Goal: Entertainment & Leisure: Consume media (video, audio)

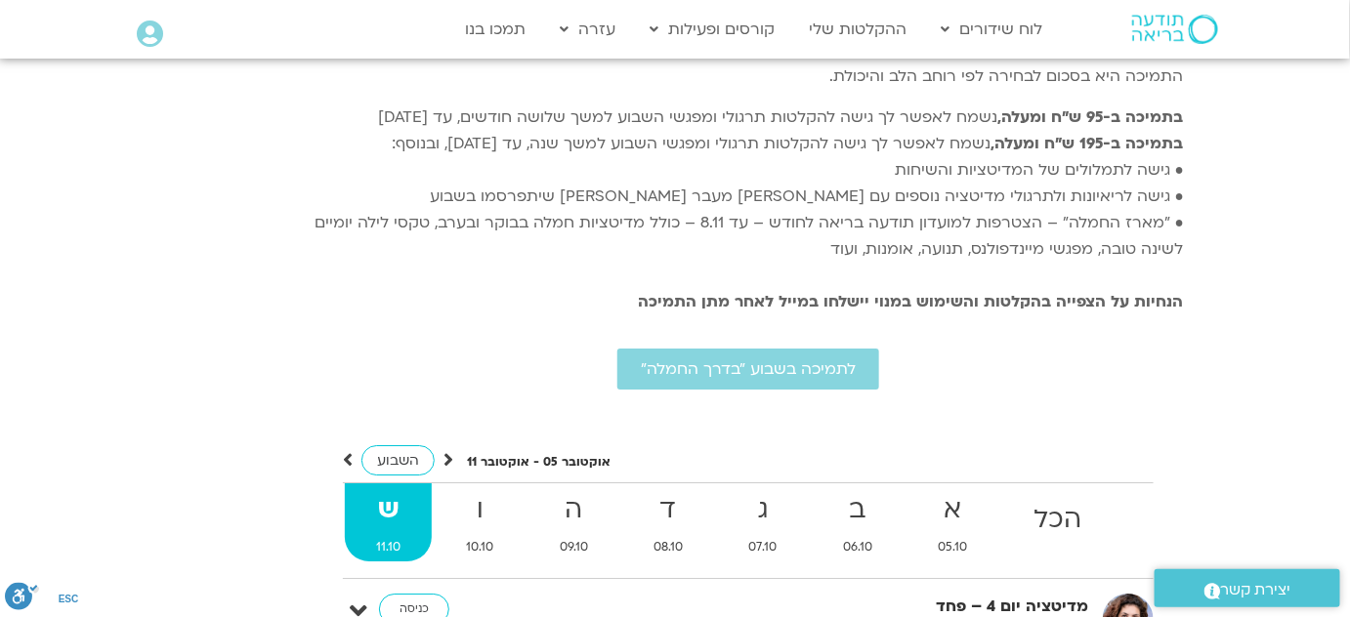
scroll to position [4552, 0]
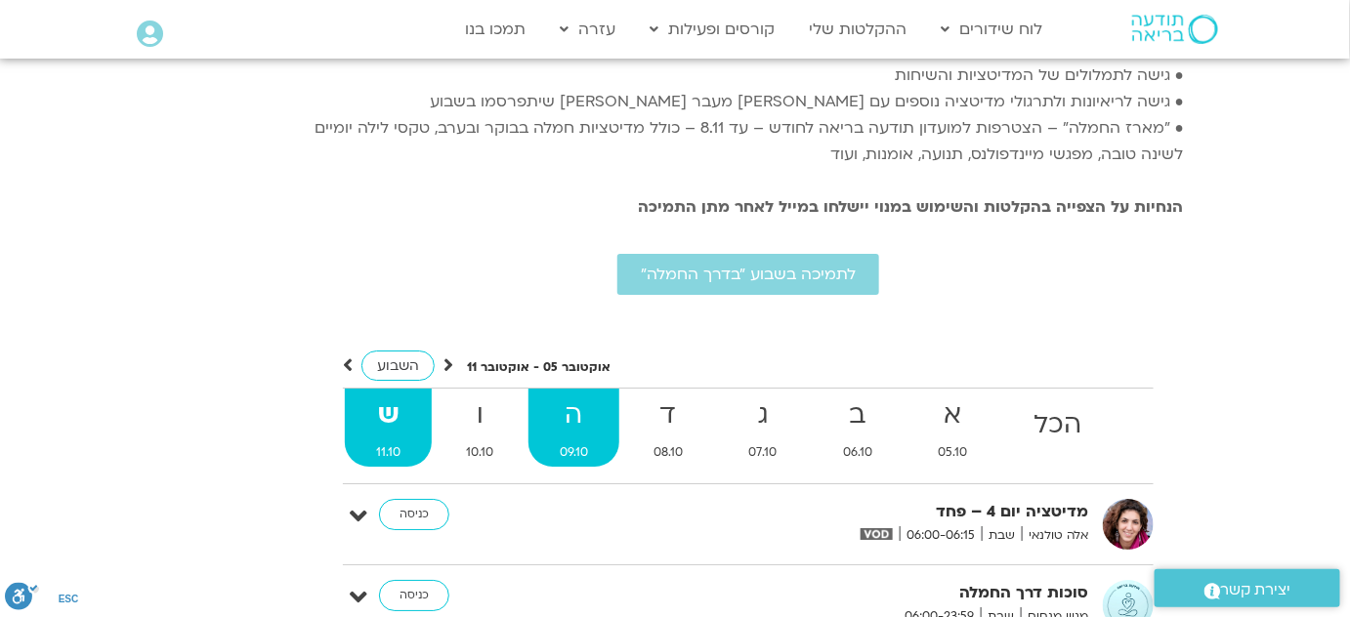
click at [578, 394] on strong "ה" at bounding box center [574, 416] width 91 height 44
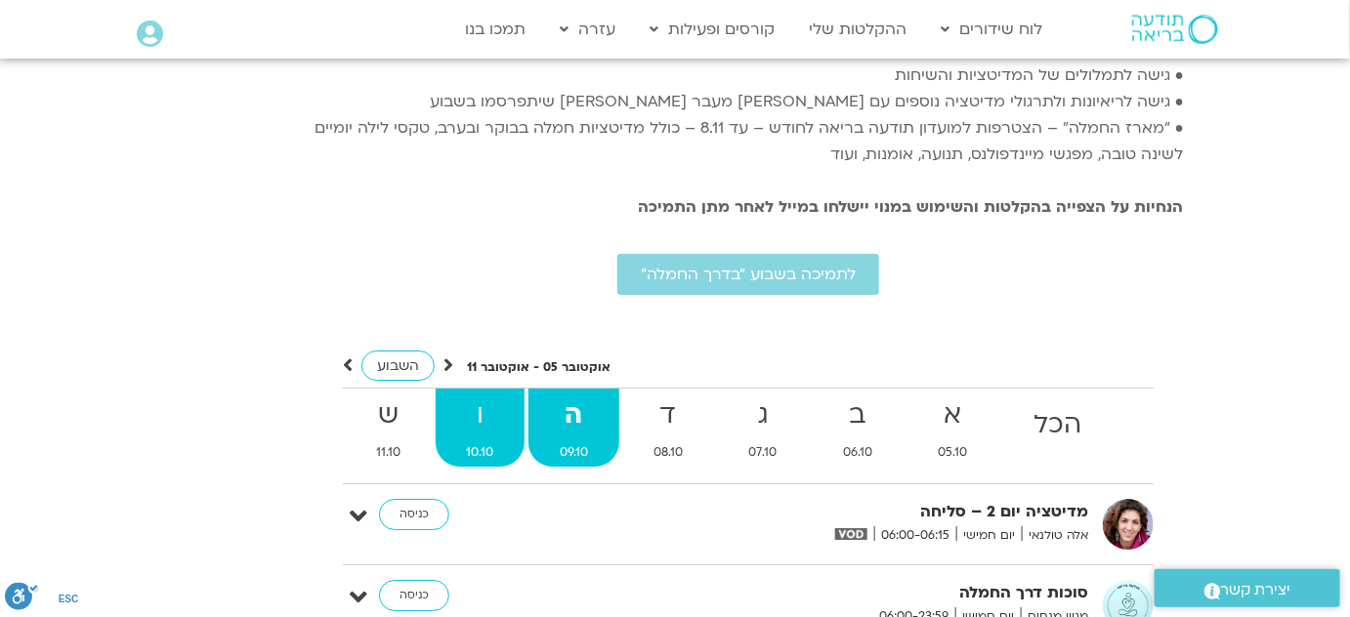
click at [493, 394] on strong "ו" at bounding box center [481, 416] width 90 height 44
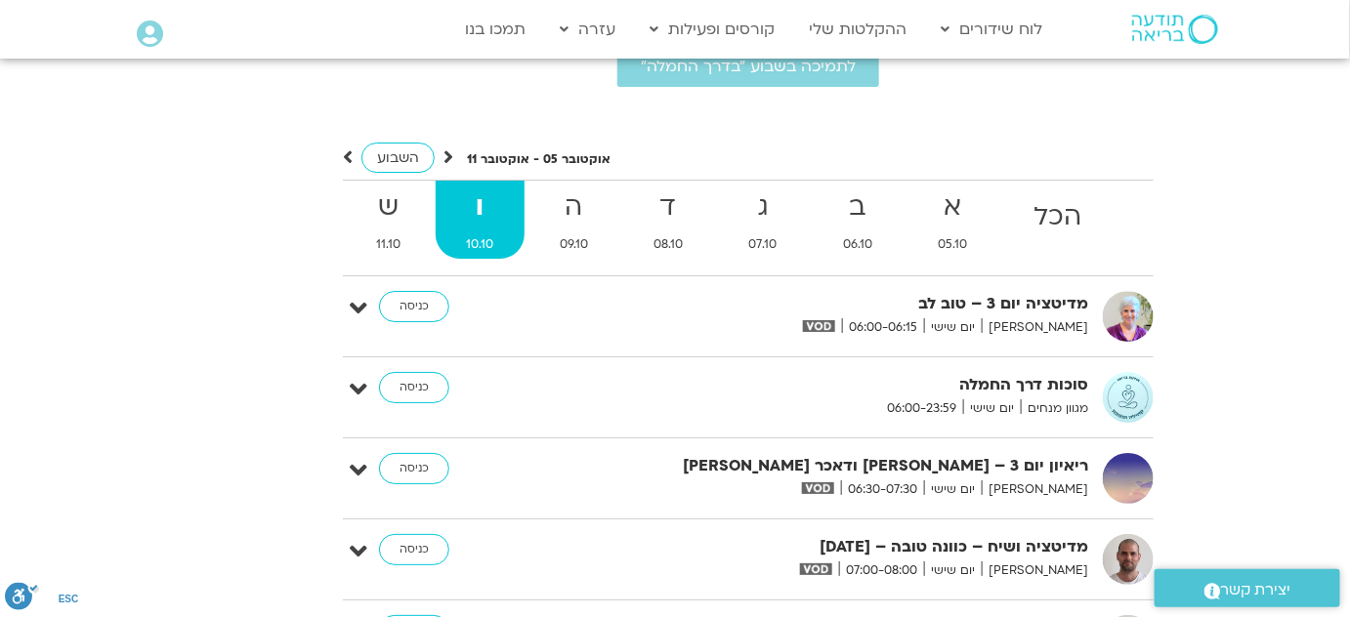
scroll to position [4730, 0]
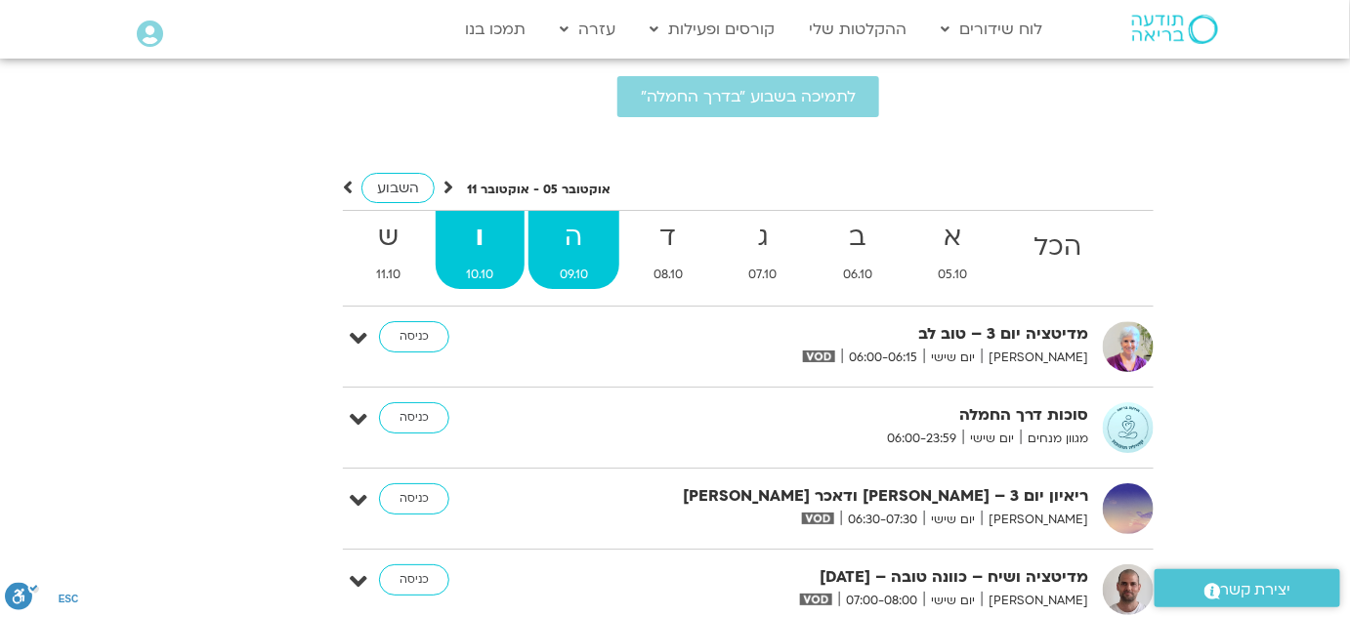
click at [581, 216] on strong "ה" at bounding box center [574, 238] width 91 height 44
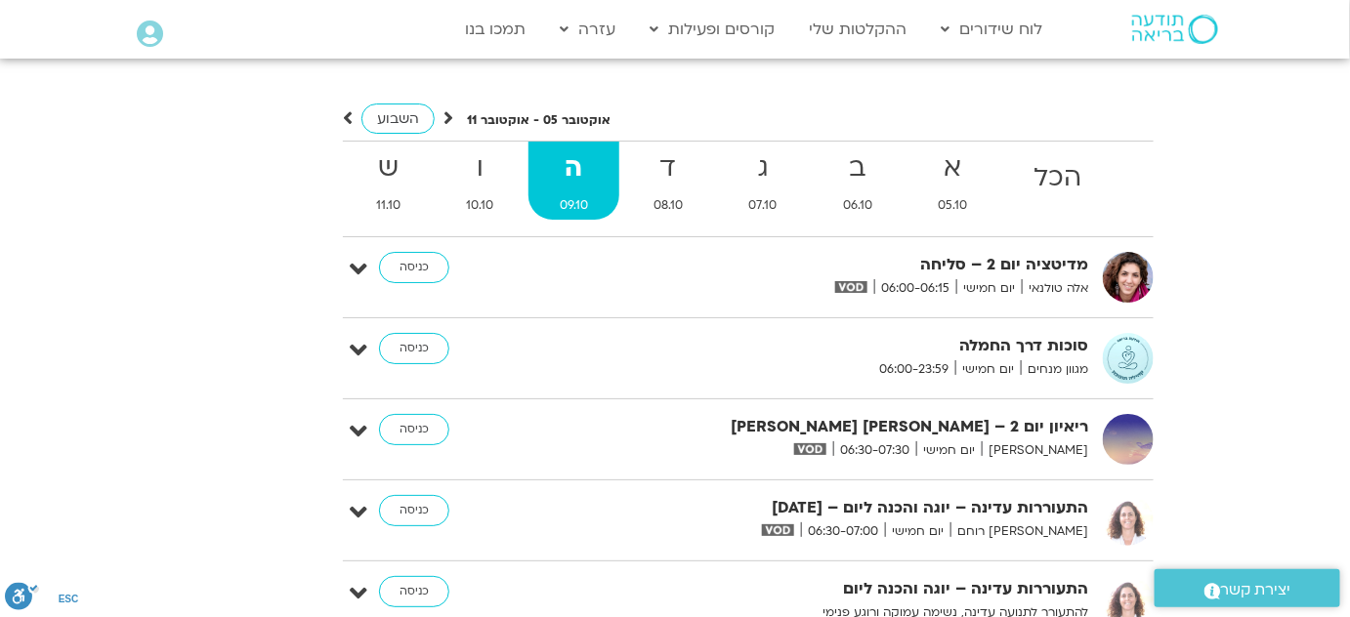
scroll to position [4818, 0]
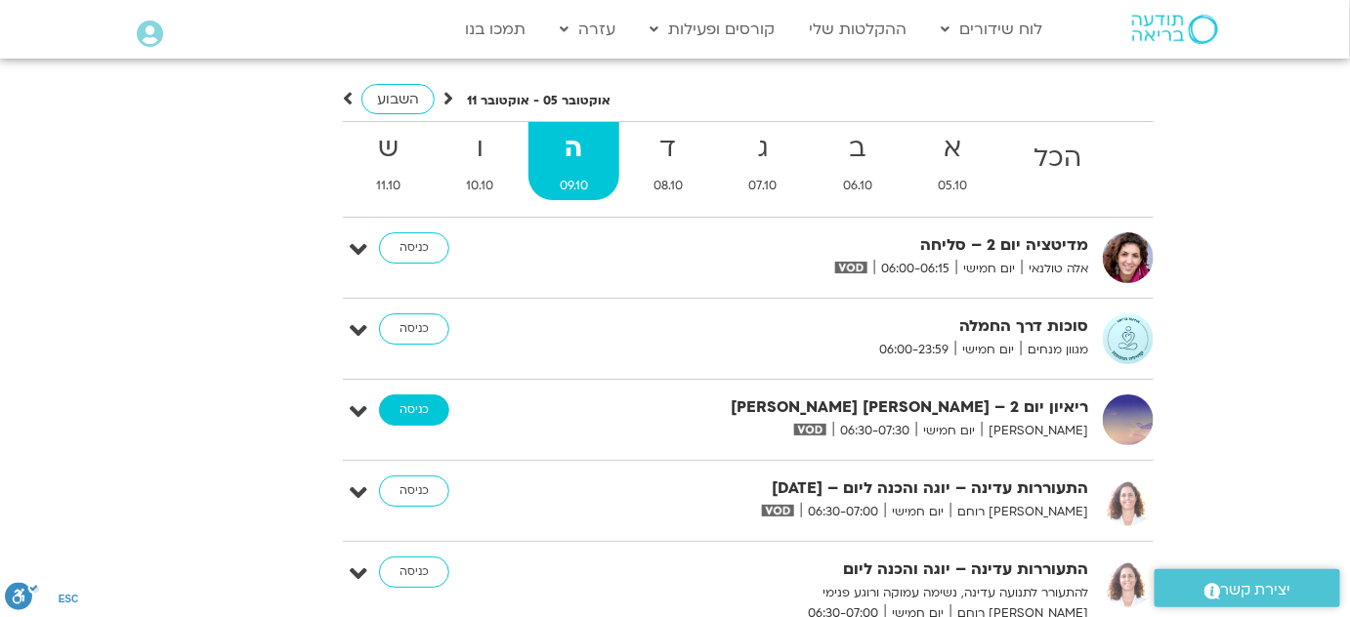
click at [419, 395] on link "כניסה" at bounding box center [414, 410] width 70 height 31
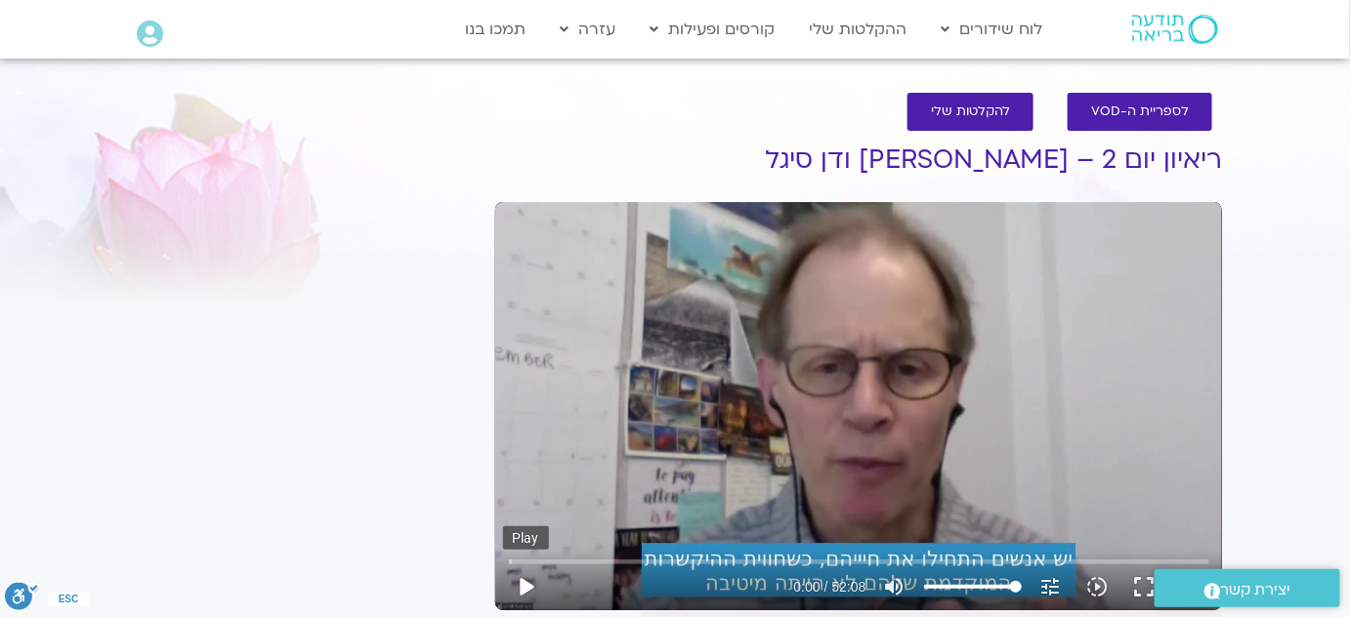
click at [523, 577] on button "play_arrow" at bounding box center [526, 587] width 47 height 47
type input "4.151633"
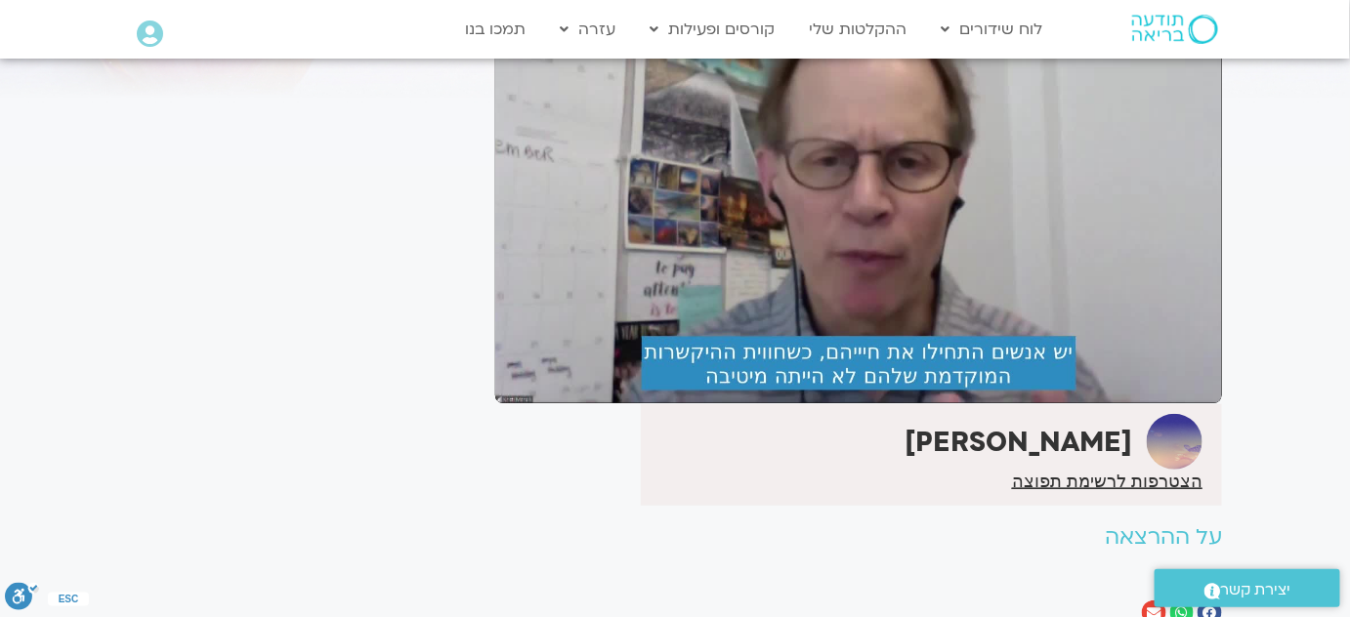
scroll to position [88, 0]
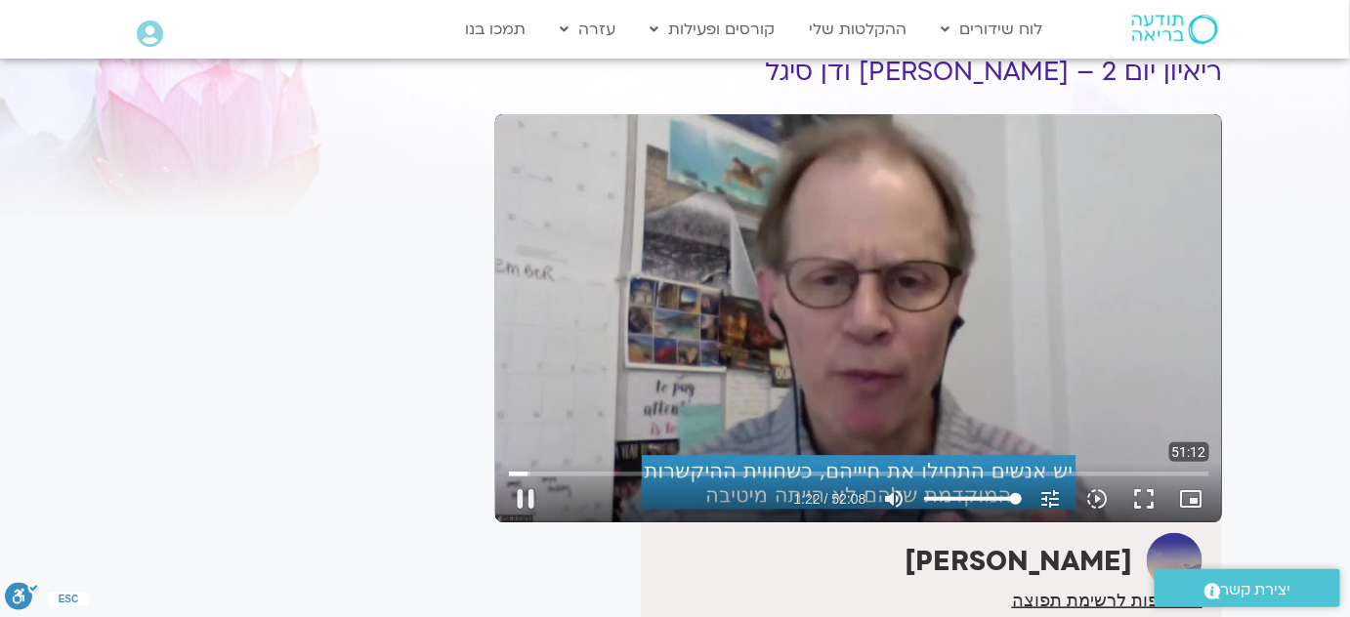
type input "82.772097"
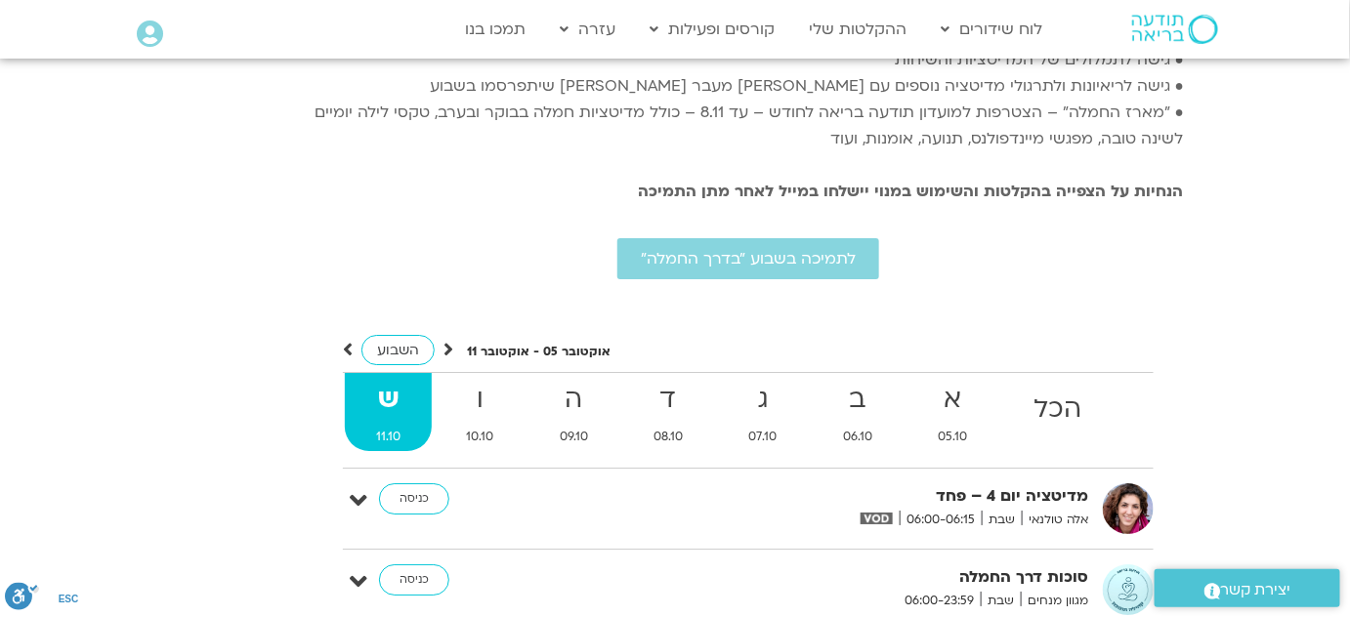
scroll to position [4572, 0]
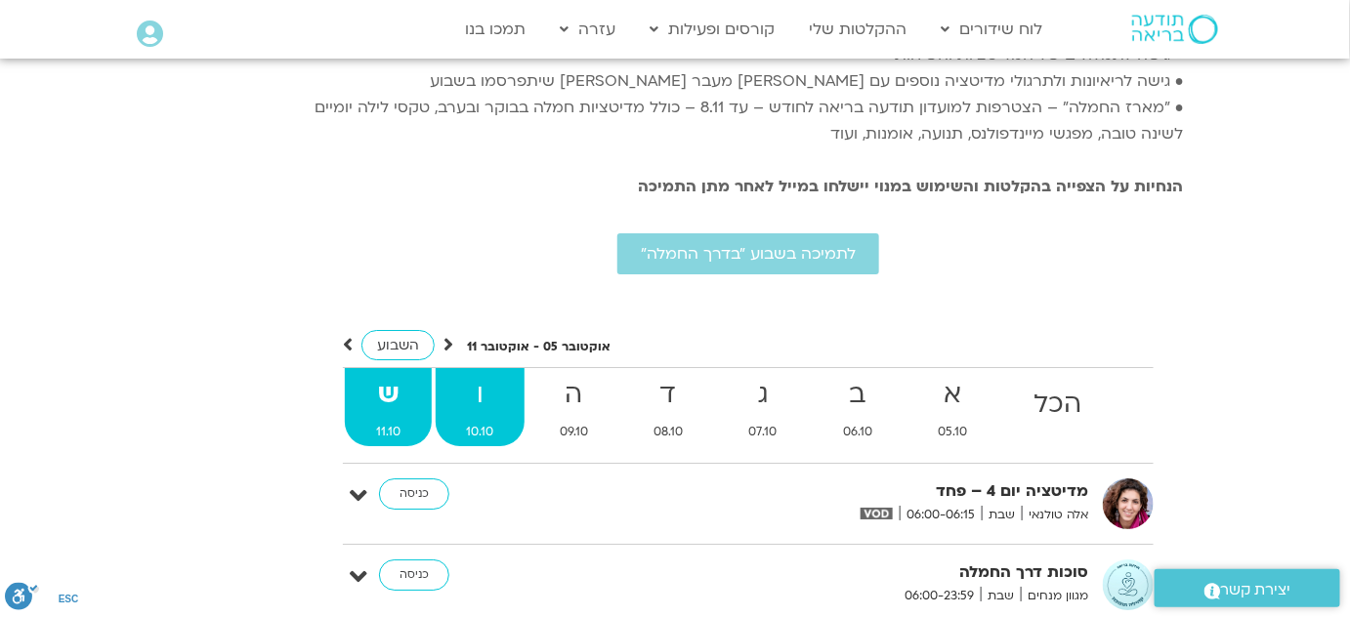
click at [485, 375] on strong "ו" at bounding box center [481, 395] width 90 height 44
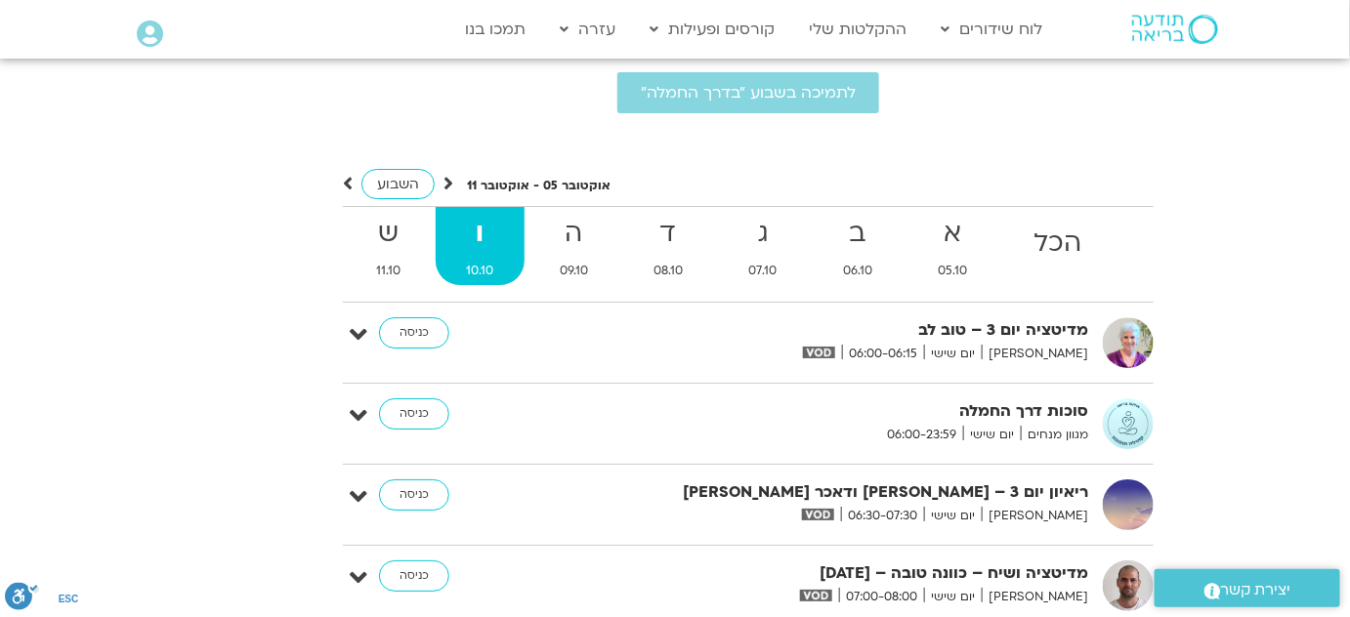
scroll to position [4749, 0]
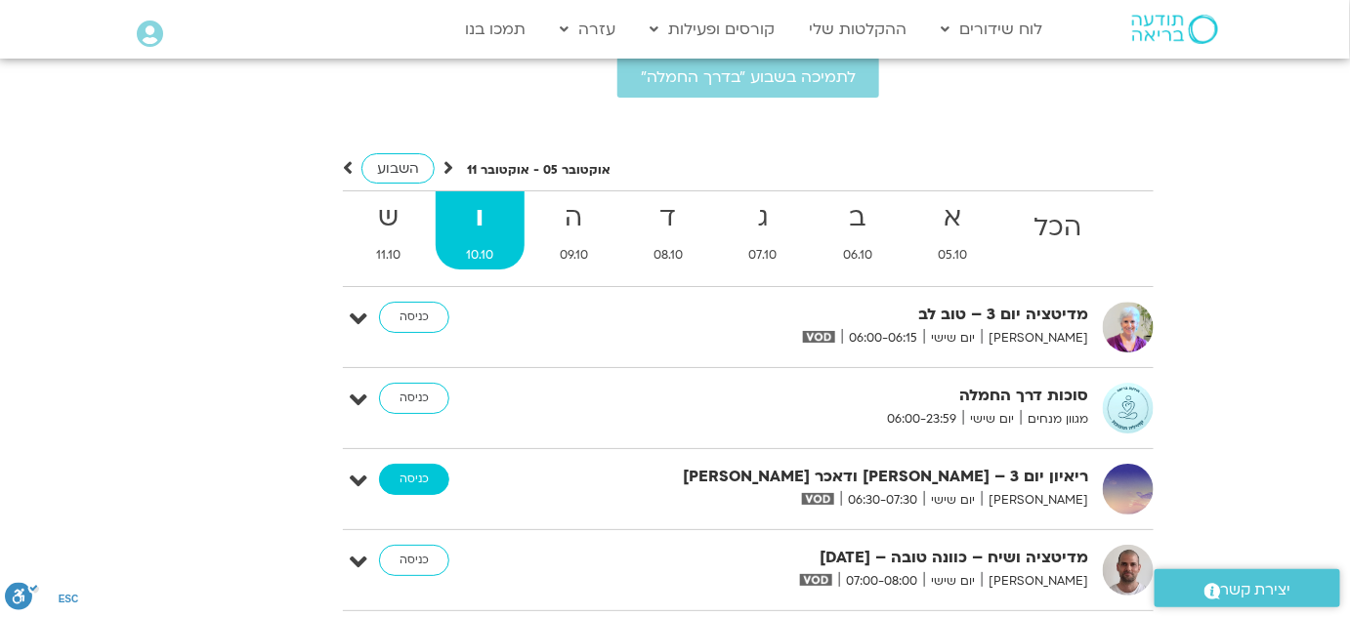
click at [427, 464] on link "כניסה" at bounding box center [414, 479] width 70 height 31
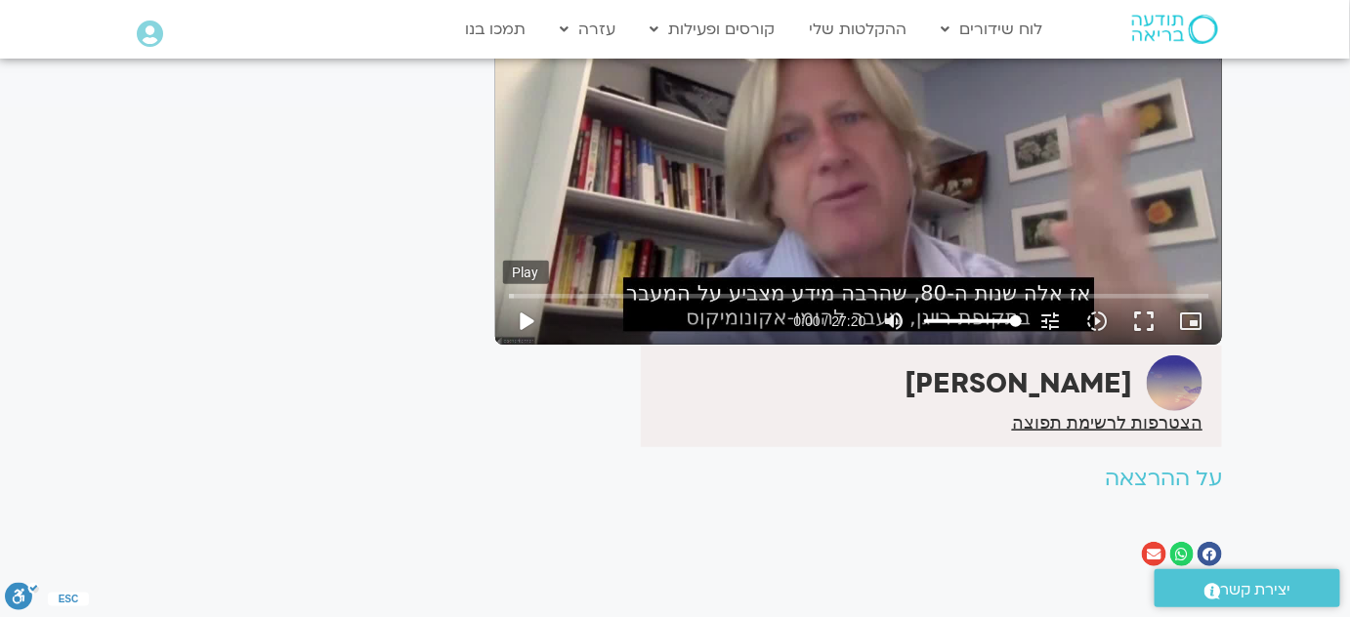
click at [526, 321] on button "play_arrow" at bounding box center [526, 321] width 47 height 47
type input "2.566867"
click at [521, 318] on button "pause" at bounding box center [526, 321] width 47 height 47
type input "743.903253"
